Goal: Check status

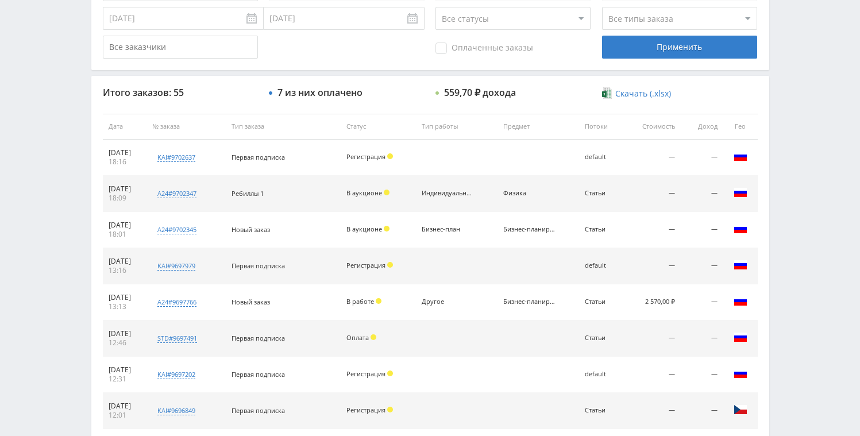
scroll to position [305, 0]
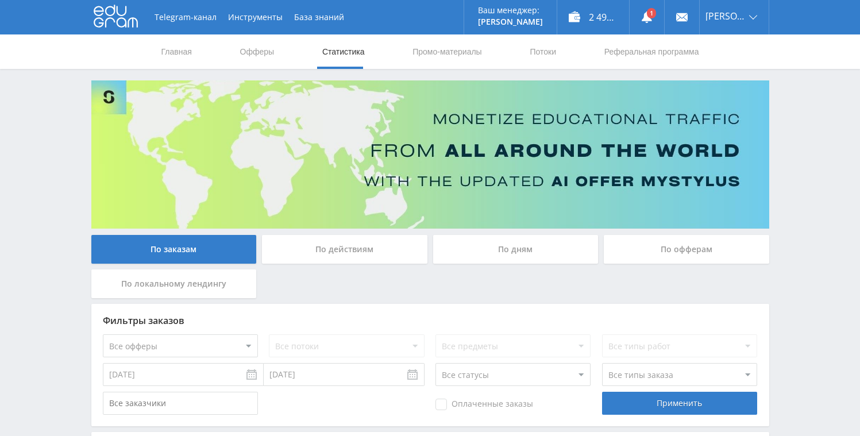
click at [510, 259] on div "По дням" at bounding box center [516, 249] width 166 height 29
click at [0, 0] on input "По дням" at bounding box center [0, 0] width 0 height 0
